Goal: Check status: Check status

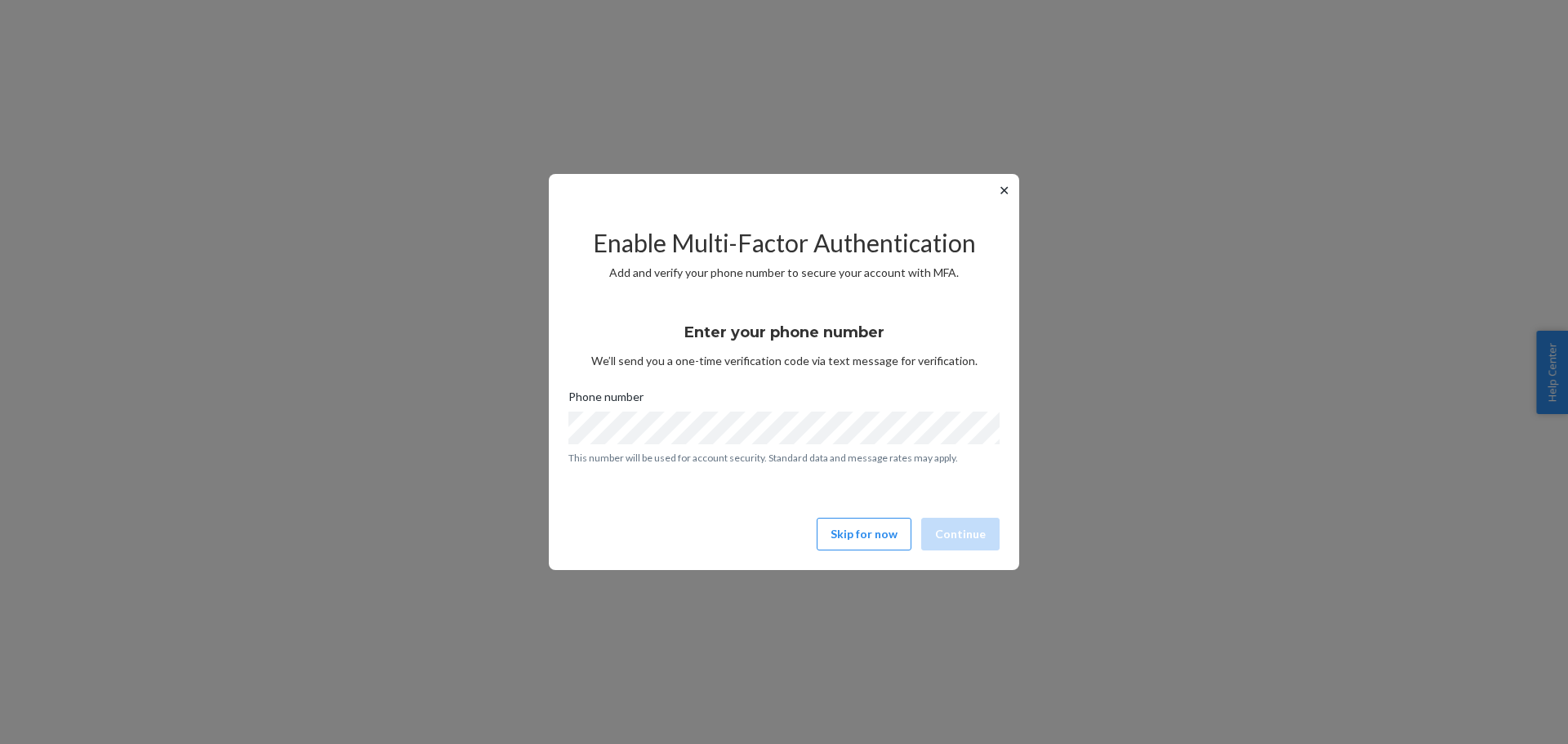
click at [1008, 191] on button "✕" at bounding box center [1004, 190] width 17 height 20
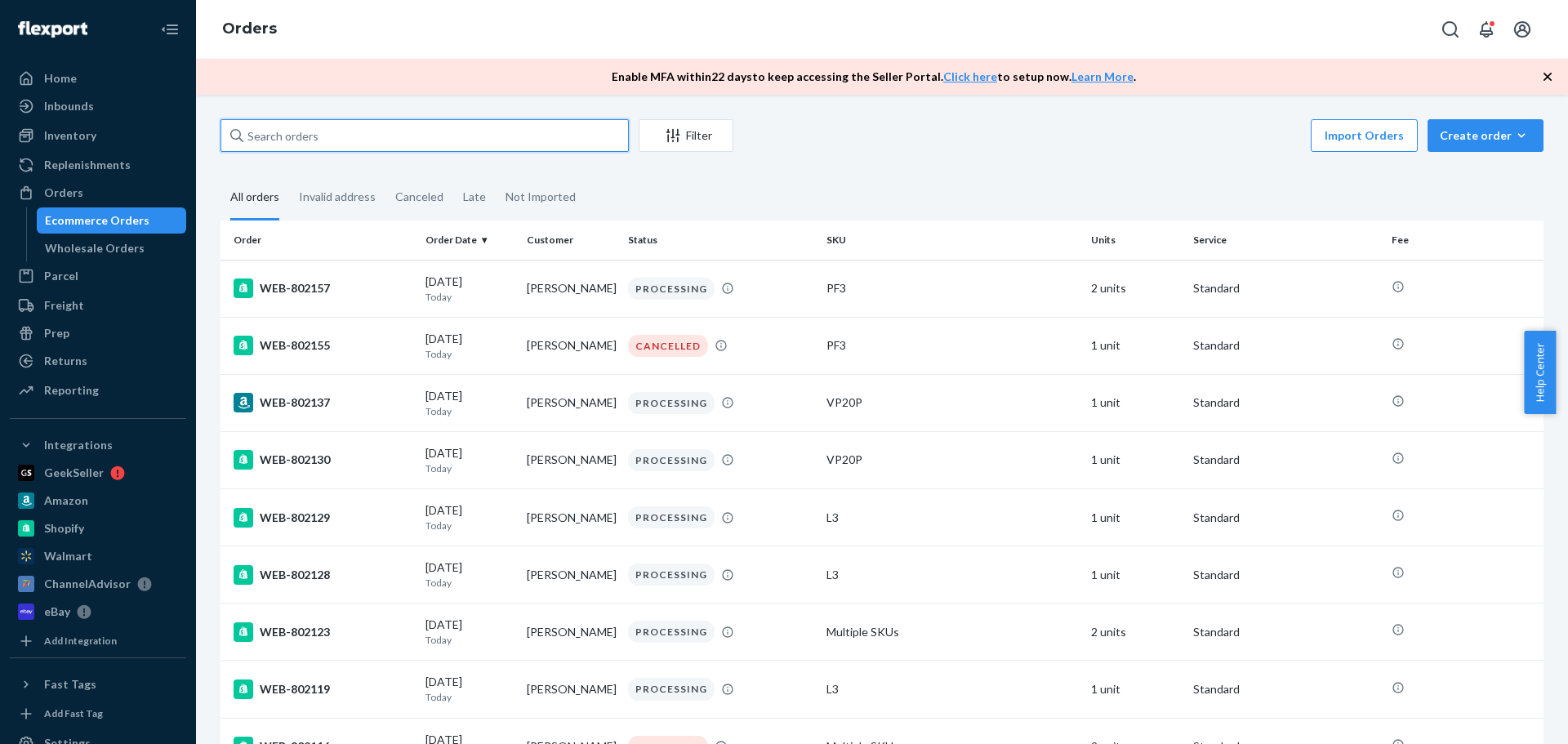
click at [269, 139] on input "text" at bounding box center [424, 136] width 409 height 33
paste input "446402"
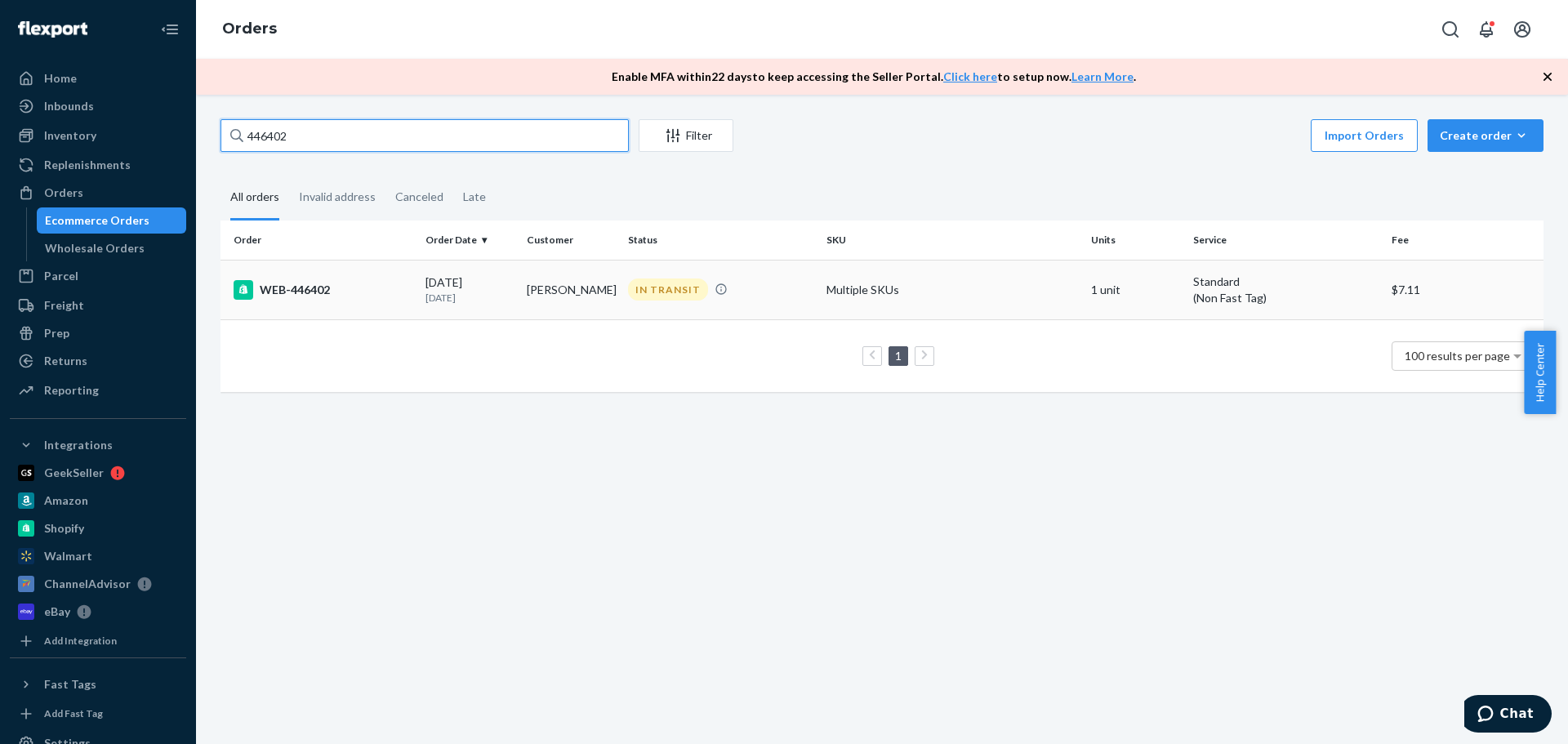
type input "446402"
click at [343, 298] on div "WEB-446402" at bounding box center [322, 290] width 179 height 20
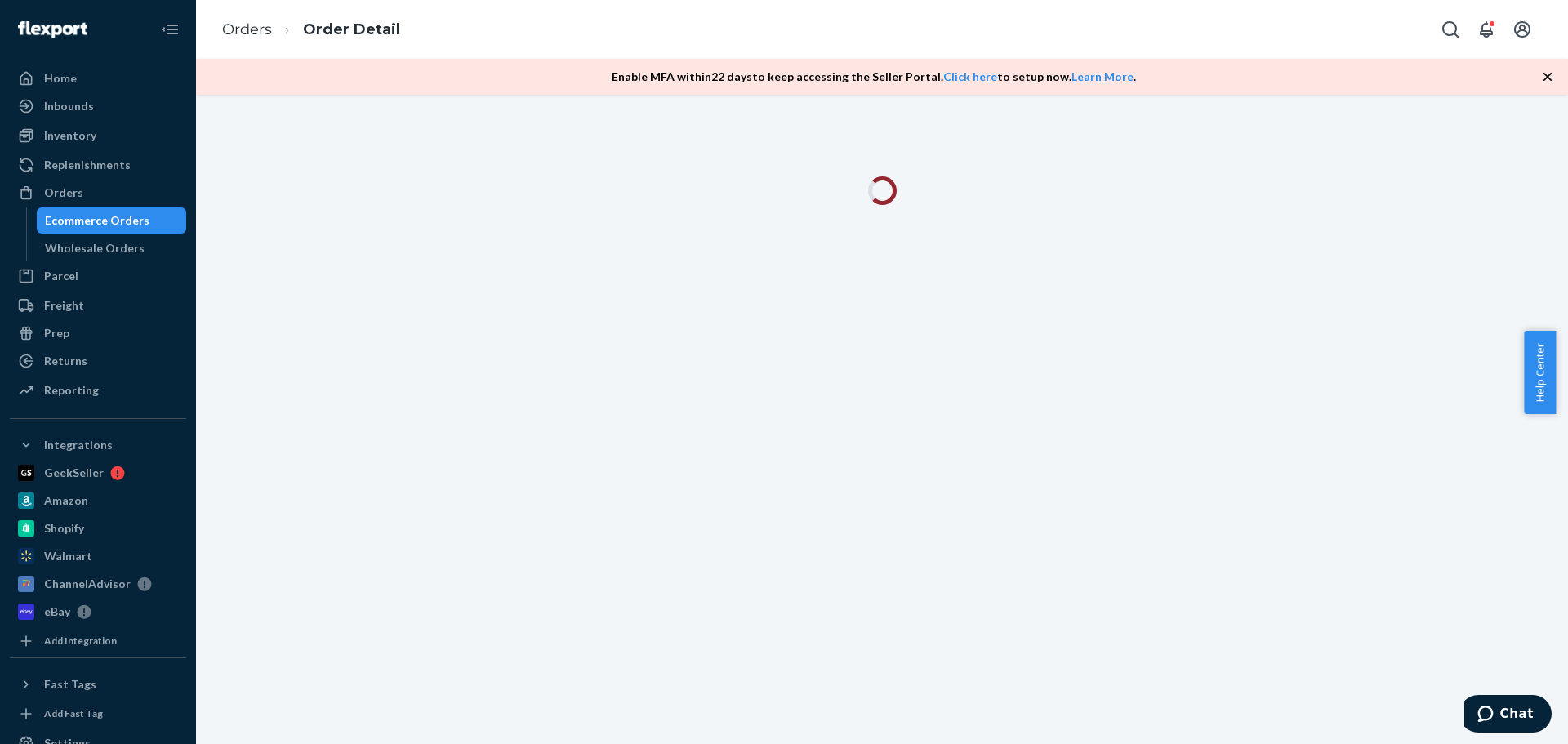
click at [1546, 81] on icon "button" at bounding box center [1547, 77] width 17 height 17
